Goal: Find specific page/section: Find specific page/section

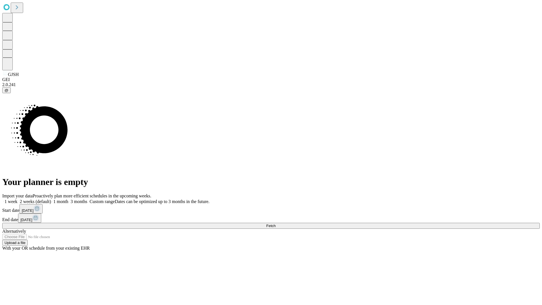
click at [276, 224] on span "Fetch" at bounding box center [270, 226] width 9 height 4
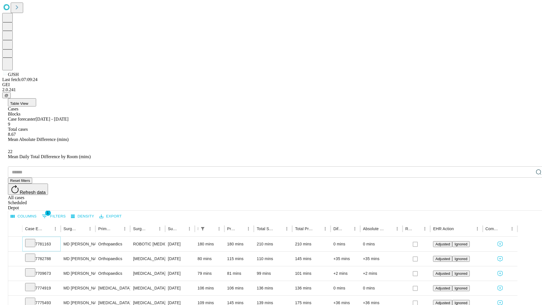
click at [33, 240] on icon at bounding box center [30, 243] width 6 height 6
